Goal: Find contact information: Find contact information

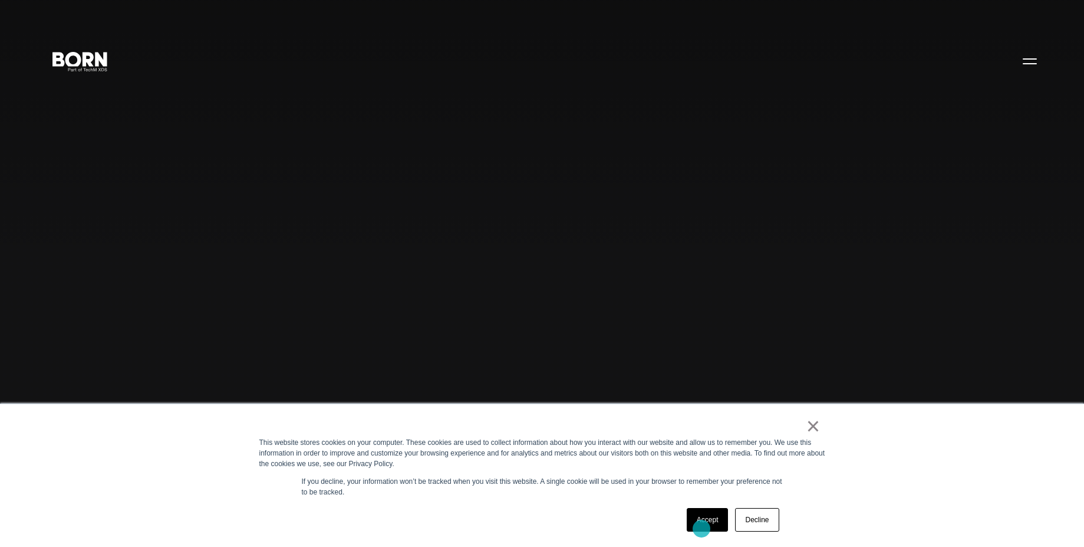
click at [700, 531] on div "Accept Decline" at bounding box center [733, 519] width 100 height 31
click at [718, 521] on link "Accept" at bounding box center [708, 520] width 42 height 24
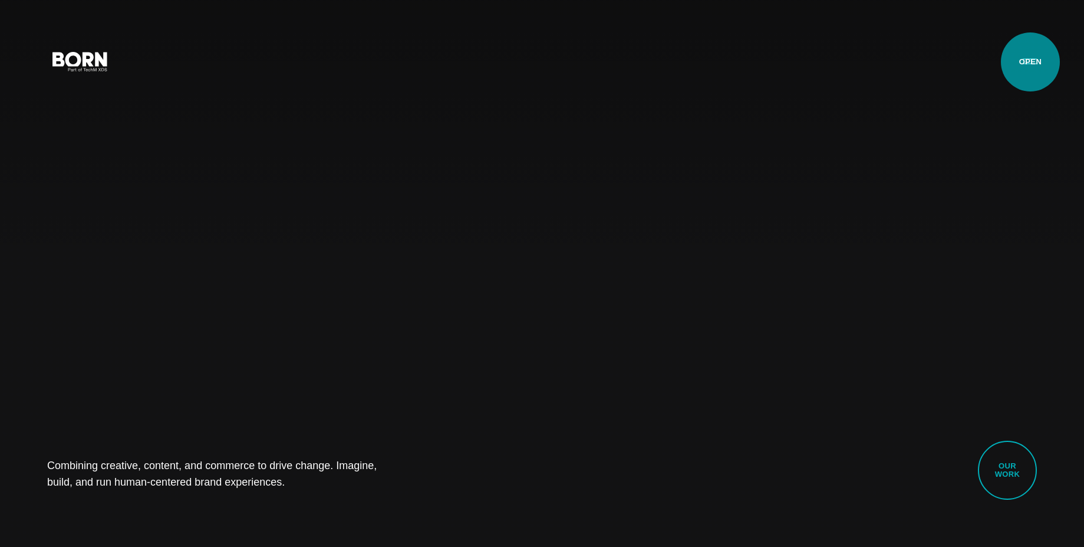
click at [1031, 62] on button "Primary Menu" at bounding box center [1030, 60] width 28 height 25
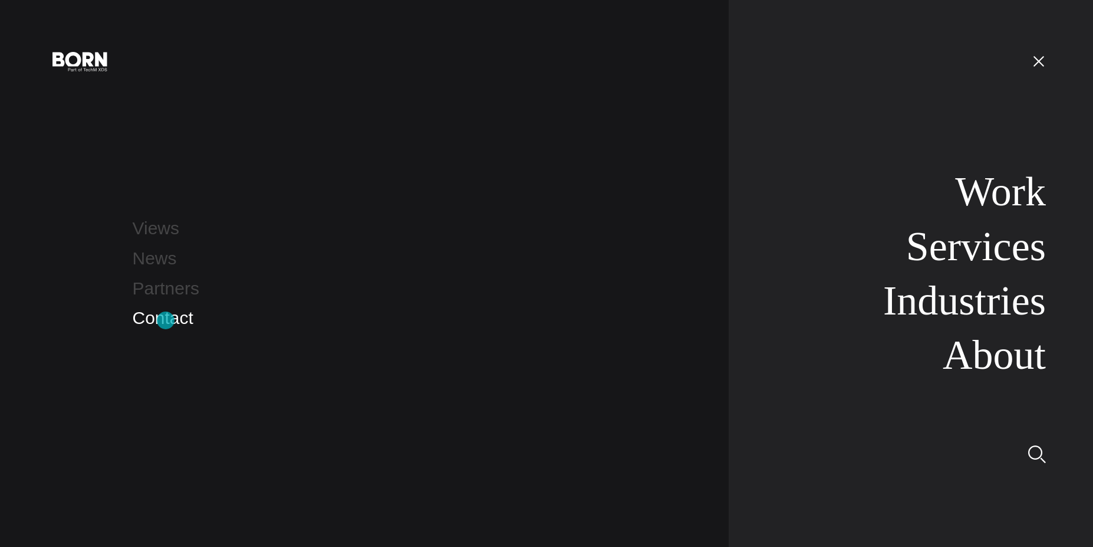
click at [165, 320] on link "Contact" at bounding box center [163, 317] width 61 height 19
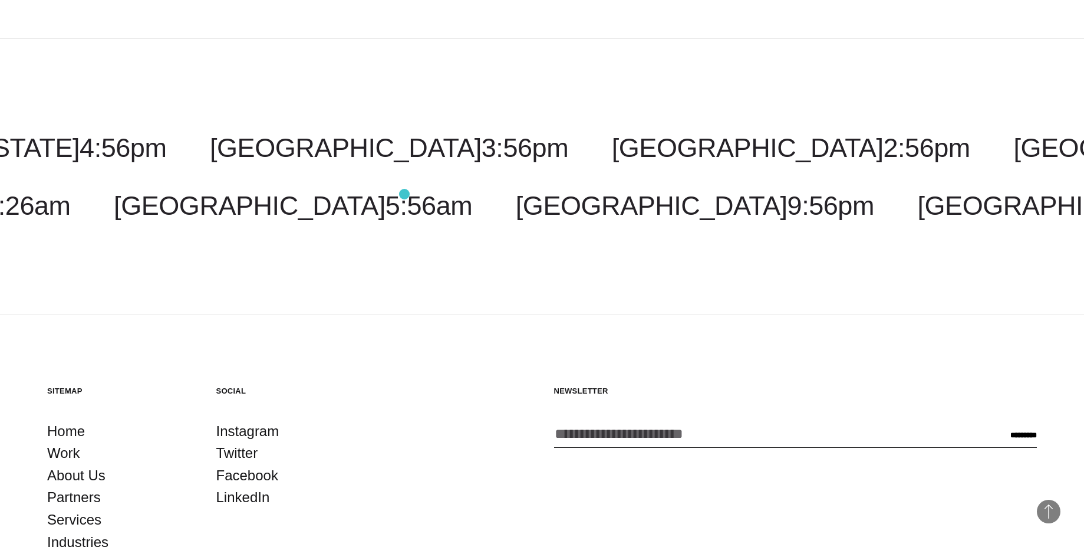
scroll to position [2941, 0]
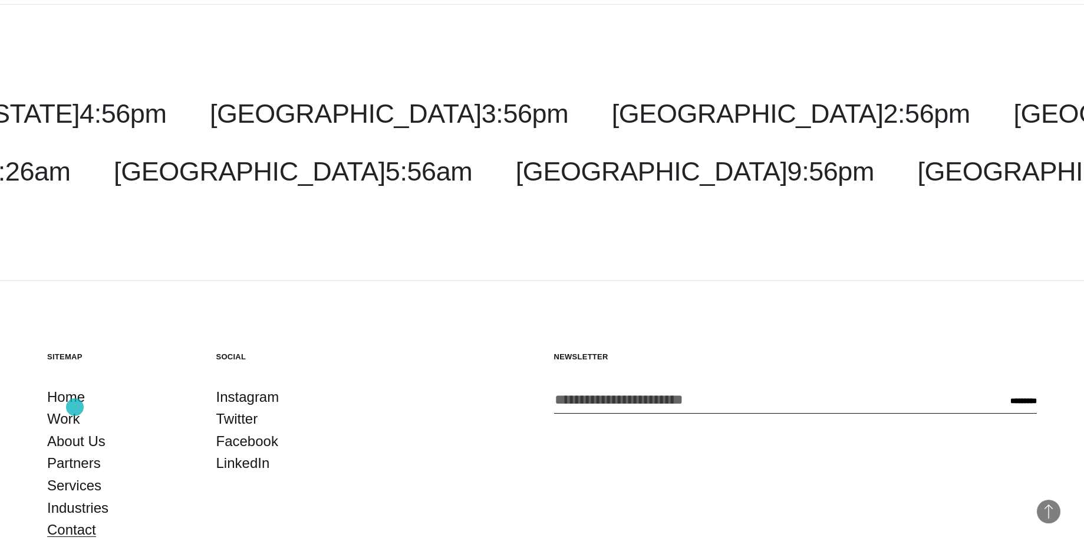
click at [75, 518] on link "Contact" at bounding box center [71, 529] width 49 height 22
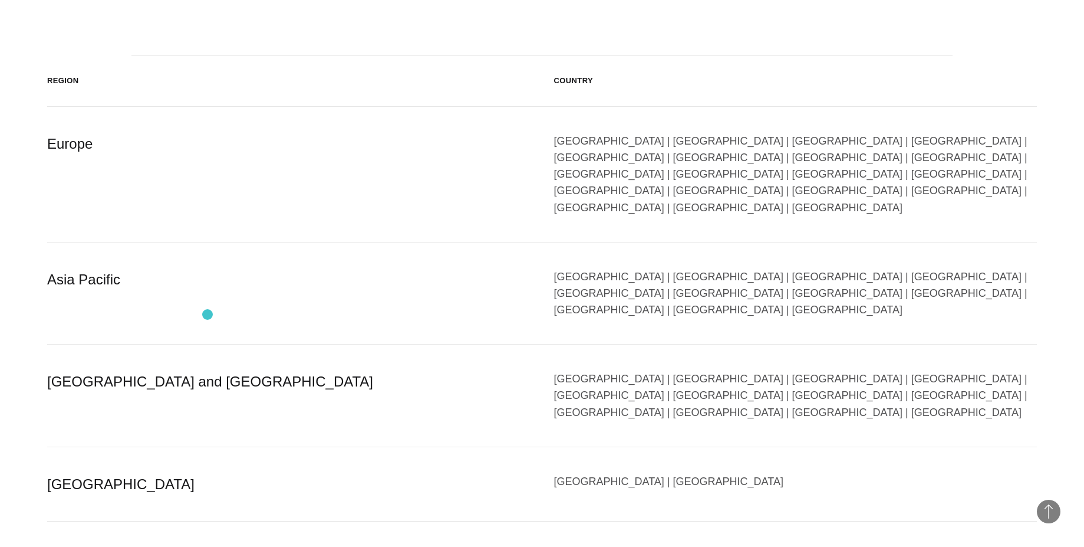
scroll to position [2017, 0]
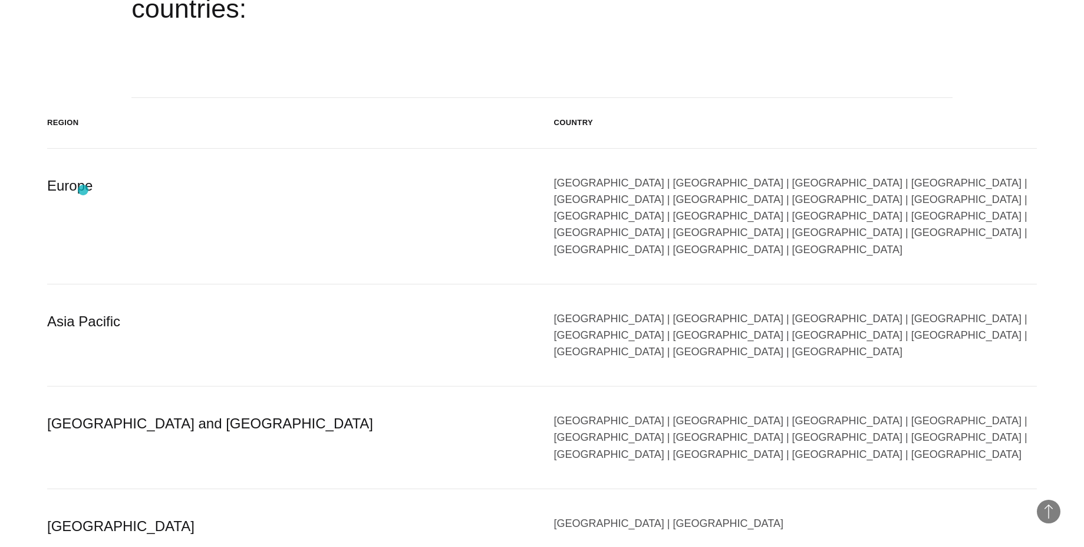
click at [83, 190] on div "Europe" at bounding box center [289, 216] width 484 height 83
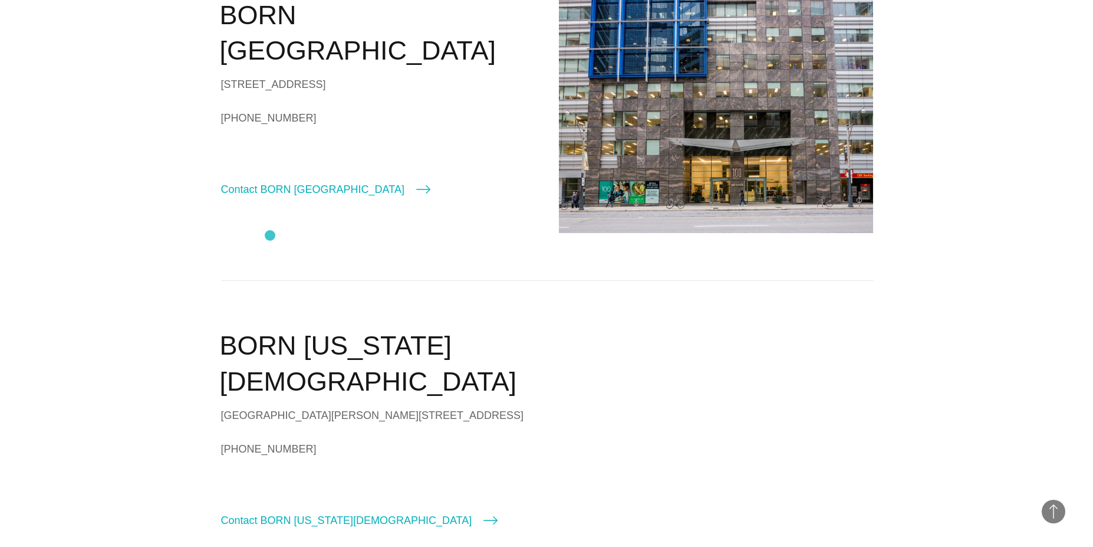
scroll to position [743, 0]
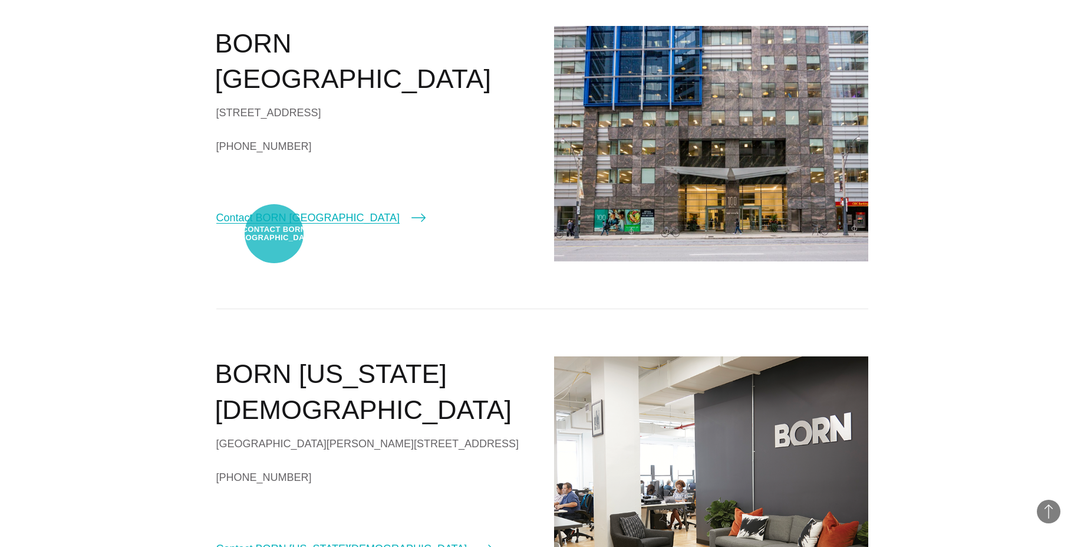
click at [274, 226] on link "Contact BORN Toronto" at bounding box center [320, 217] width 209 height 17
select select "*******"
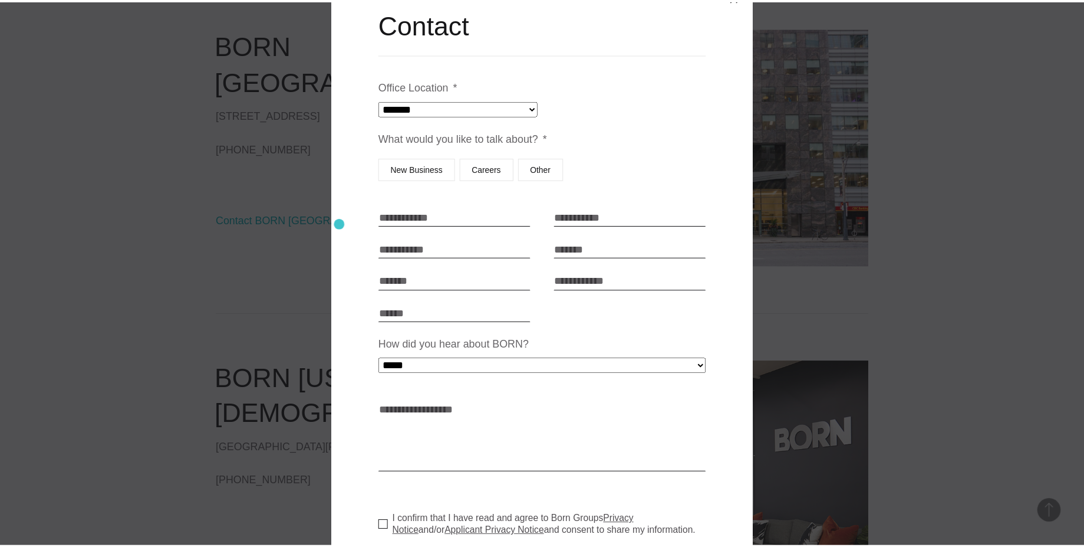
scroll to position [0, 0]
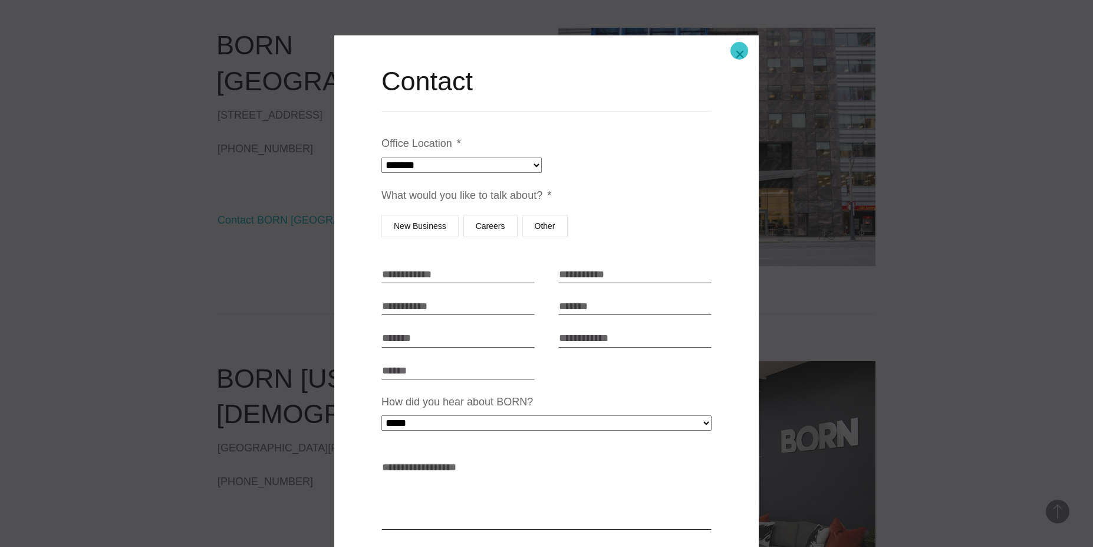
click at [739, 51] on button "Close modal" at bounding box center [740, 54] width 28 height 28
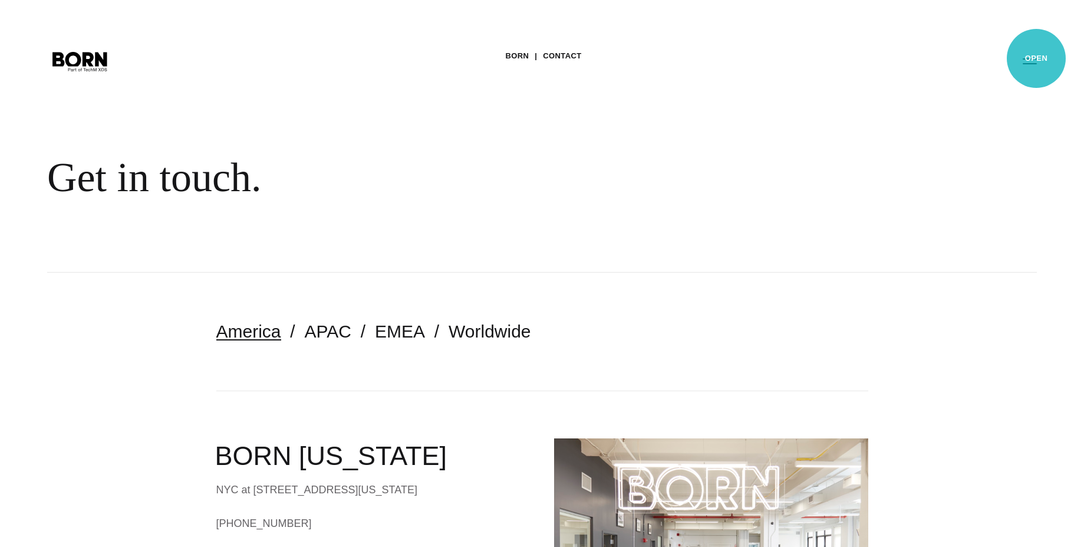
click at [1037, 58] on button "Primary Menu" at bounding box center [1030, 60] width 28 height 25
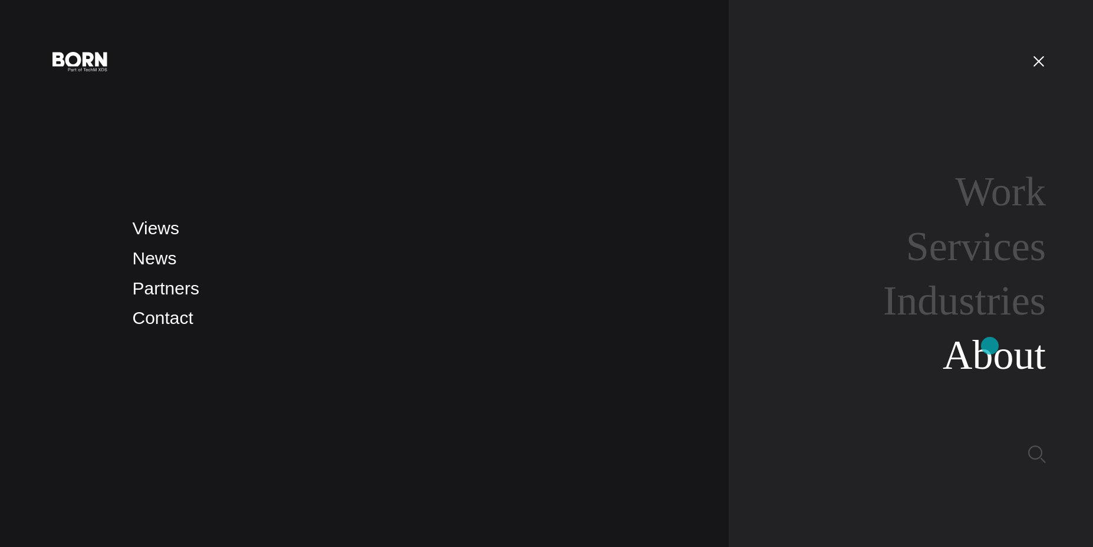
click at [990, 346] on link "About" at bounding box center [994, 354] width 103 height 45
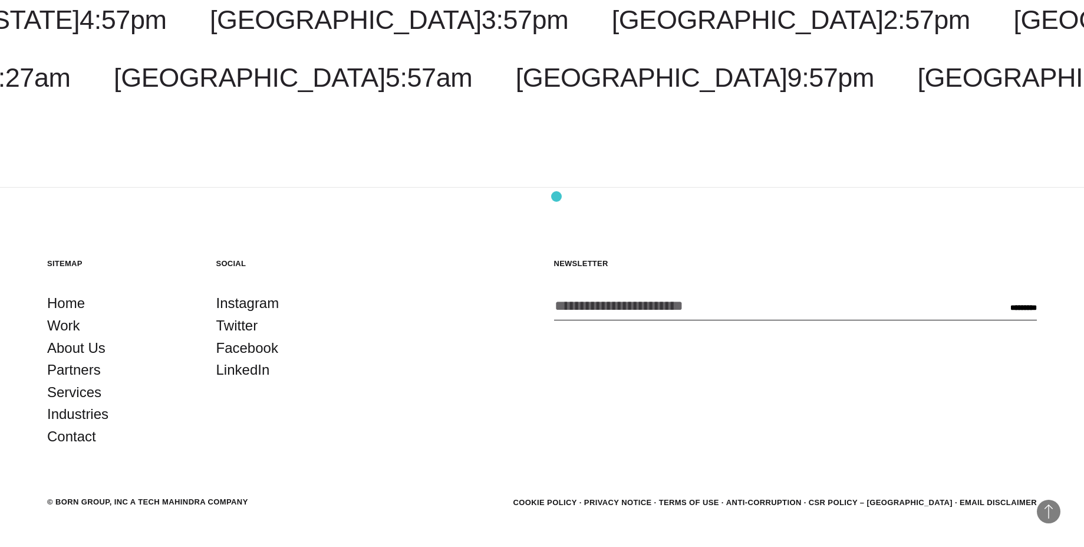
scroll to position [4479, 0]
